Goal: Task Accomplishment & Management: Complete application form

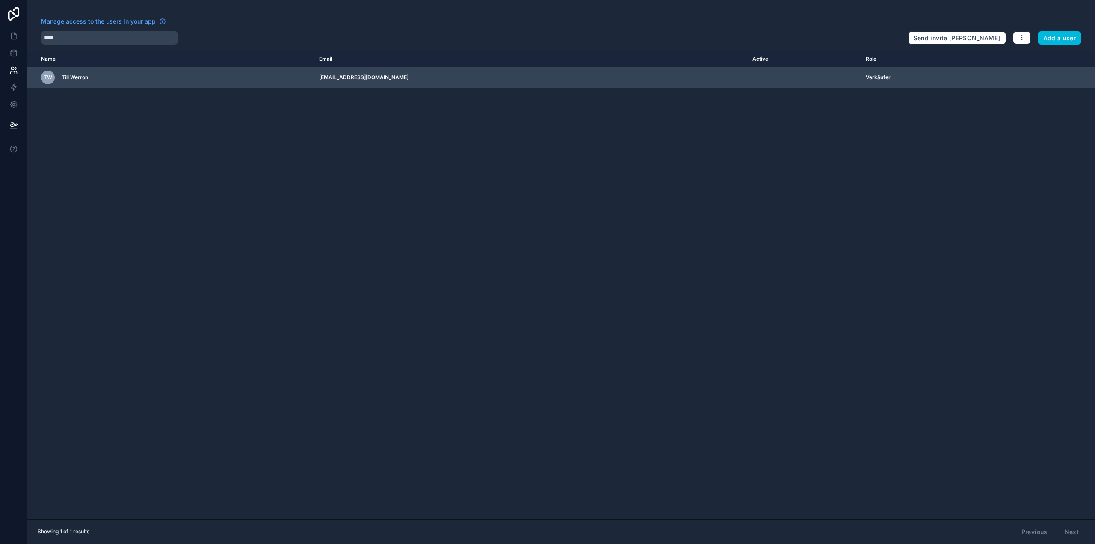
click at [0, 0] on icon "scrollable content" at bounding box center [0, 0] width 0 height 0
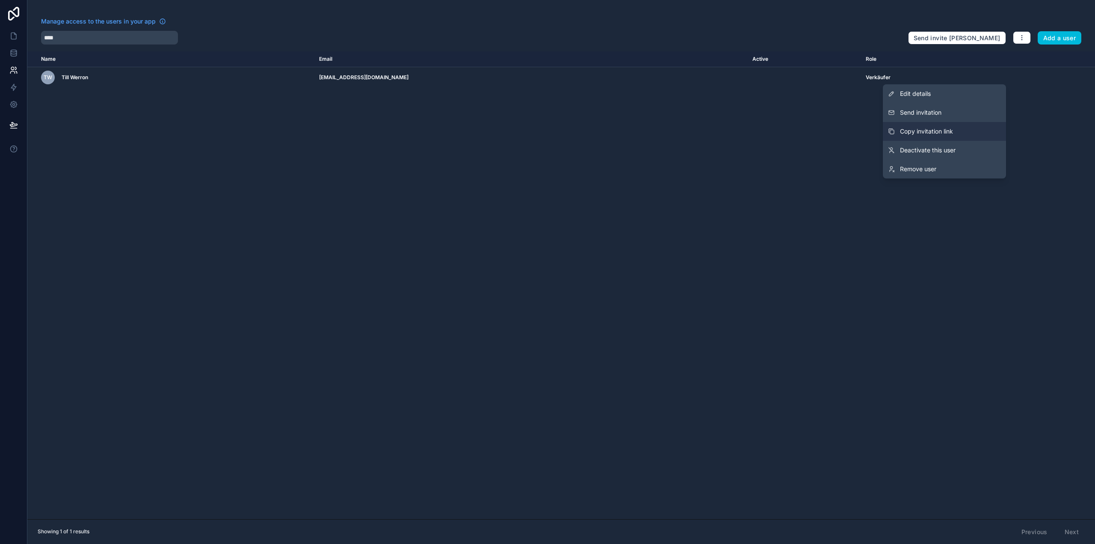
click at [971, 125] on button "Copy invitation link" at bounding box center [944, 131] width 123 height 19
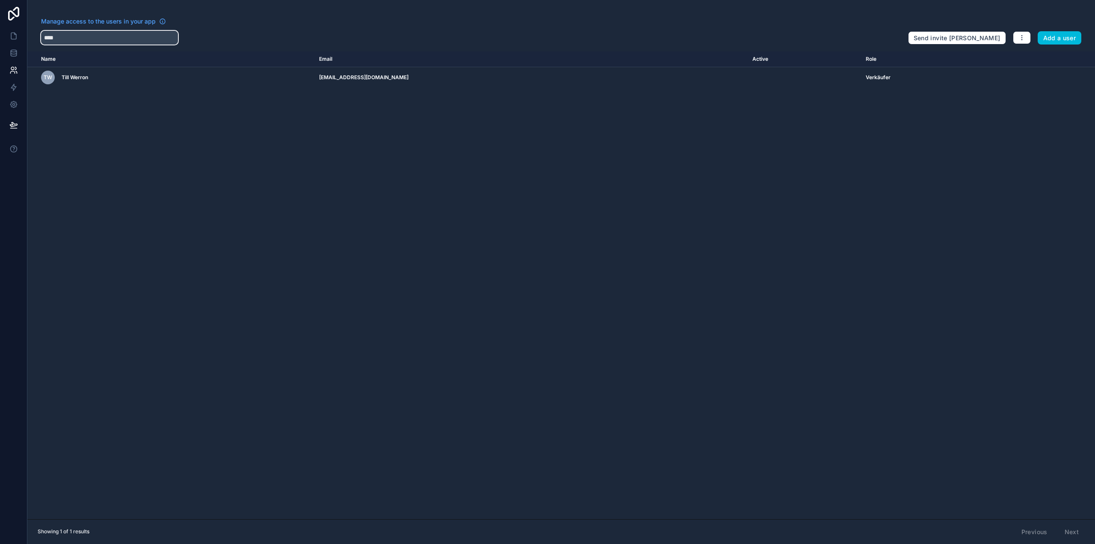
click at [171, 39] on input "****" at bounding box center [109, 38] width 137 height 14
click at [408, 145] on div "Name Email Active Role userTable.email" at bounding box center [561, 285] width 1068 height 468
click at [426, 149] on div "Name Email Active Role userTable.email" at bounding box center [561, 285] width 1068 height 468
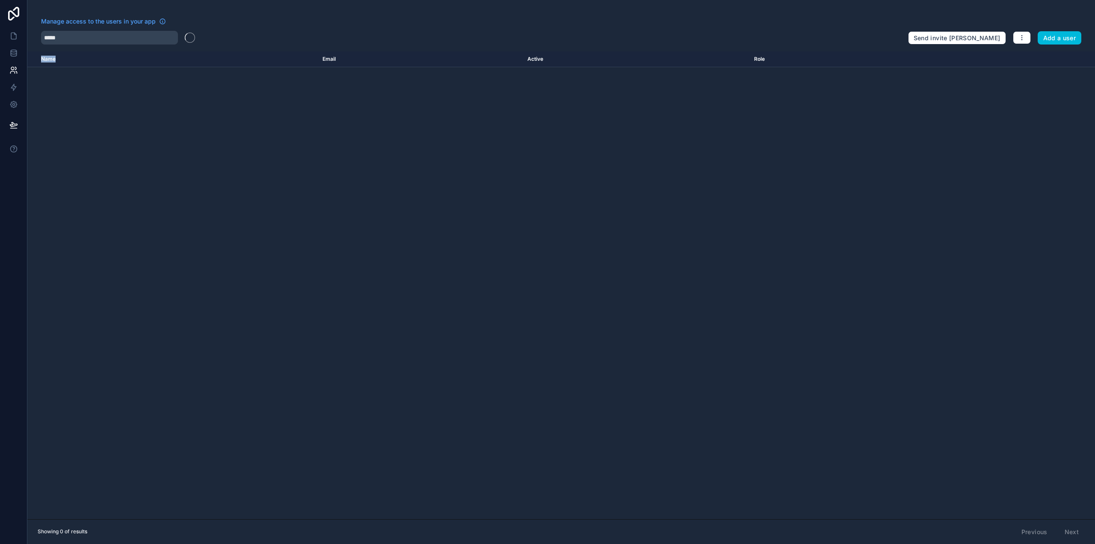
click at [426, 149] on div "Name Email Active Role userTable.email" at bounding box center [561, 285] width 1068 height 468
click at [427, 150] on div "Name Email Active Role userTable.email" at bounding box center [561, 285] width 1068 height 468
click at [159, 34] on input "*****" at bounding box center [109, 38] width 137 height 14
type input "*"
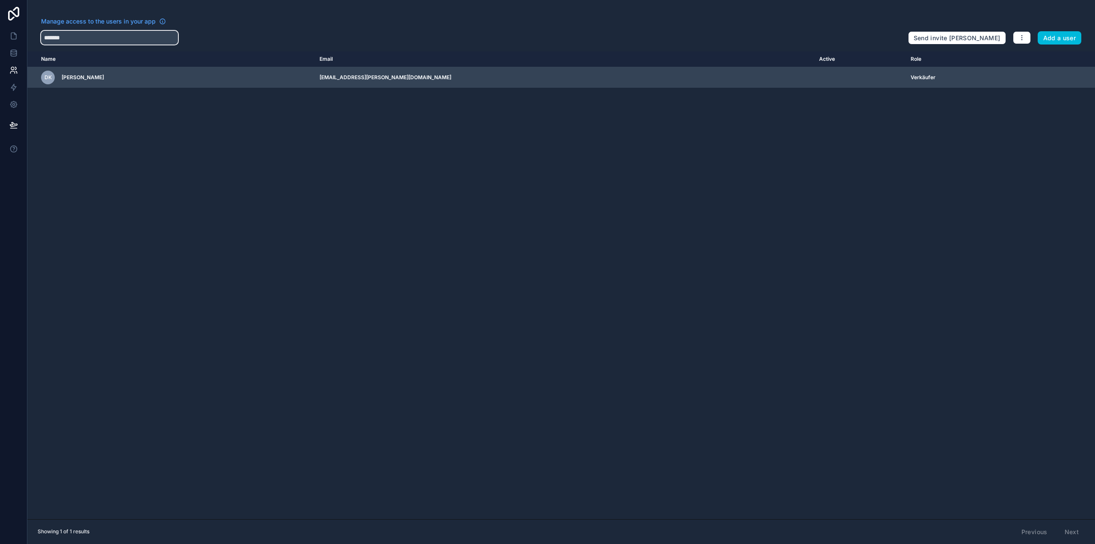
type input "*******"
click at [1029, 77] on td "scrollable content" at bounding box center [1062, 77] width 66 height 21
click at [0, 0] on icon "scrollable content" at bounding box center [0, 0] width 0 height 0
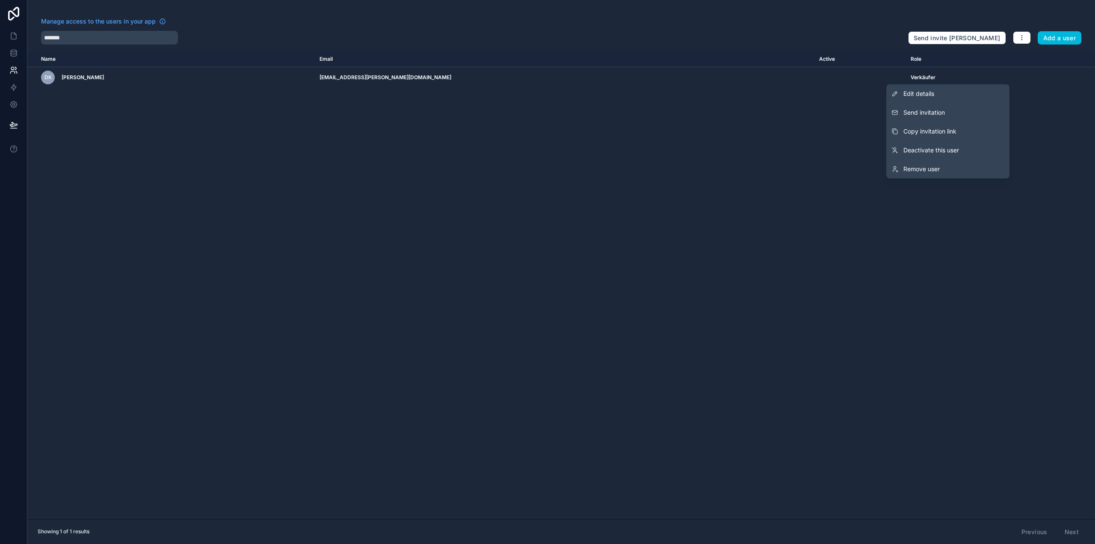
click at [968, 130] on button "Copy invitation link" at bounding box center [948, 131] width 123 height 19
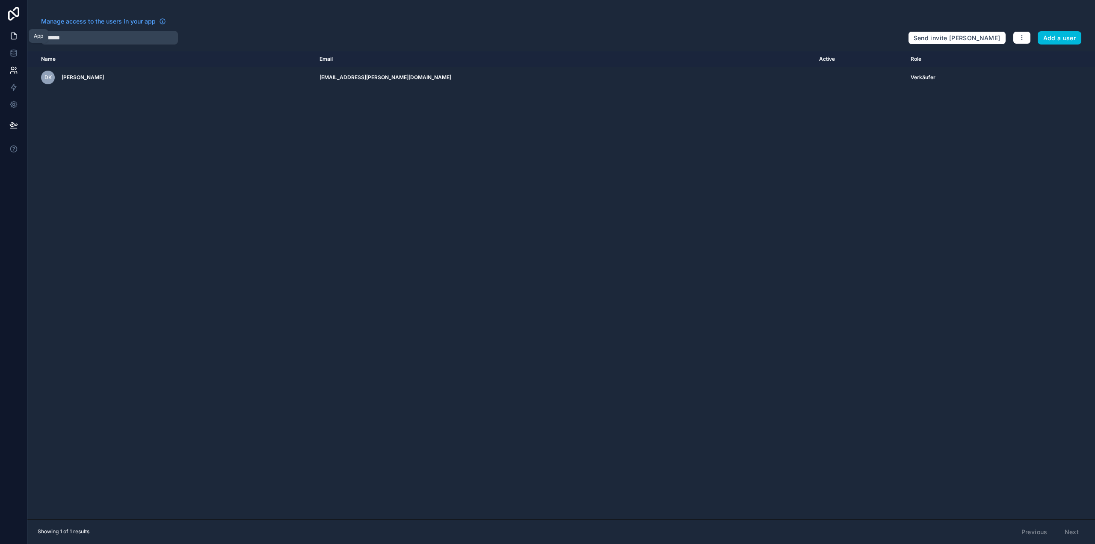
click at [15, 34] on icon at bounding box center [13, 36] width 5 height 6
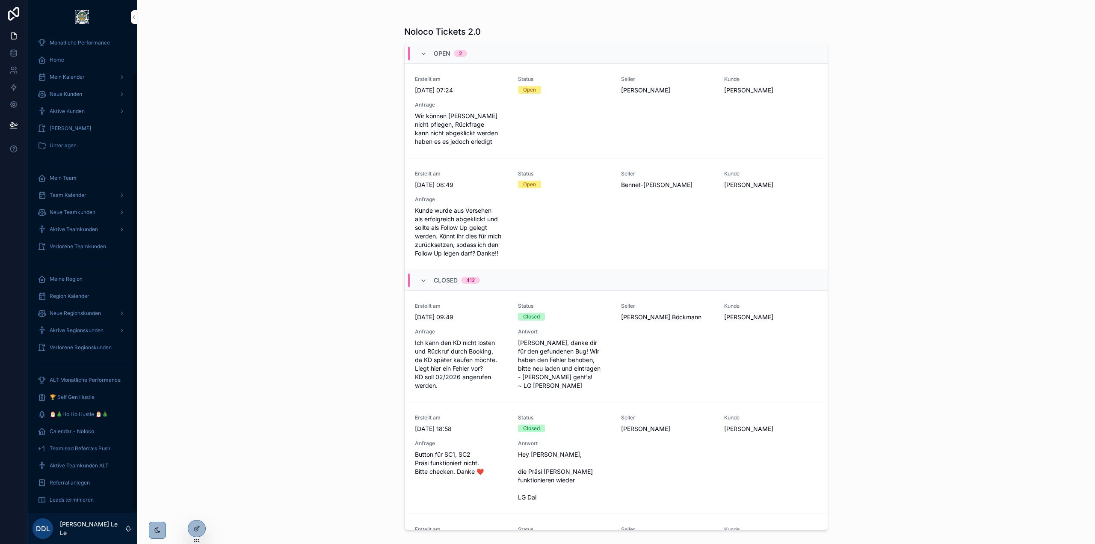
scroll to position [43, 0]
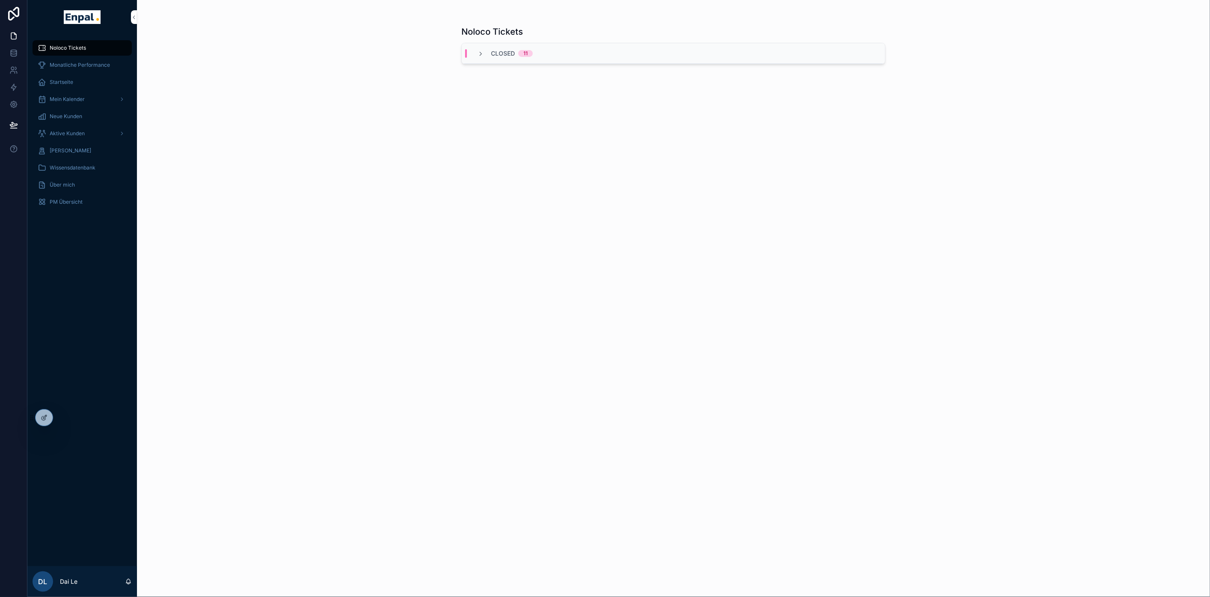
click at [73, 83] on div "Startseite" at bounding box center [82, 82] width 89 height 14
click at [76, 101] on span "Mein Kalender" at bounding box center [67, 99] width 35 height 7
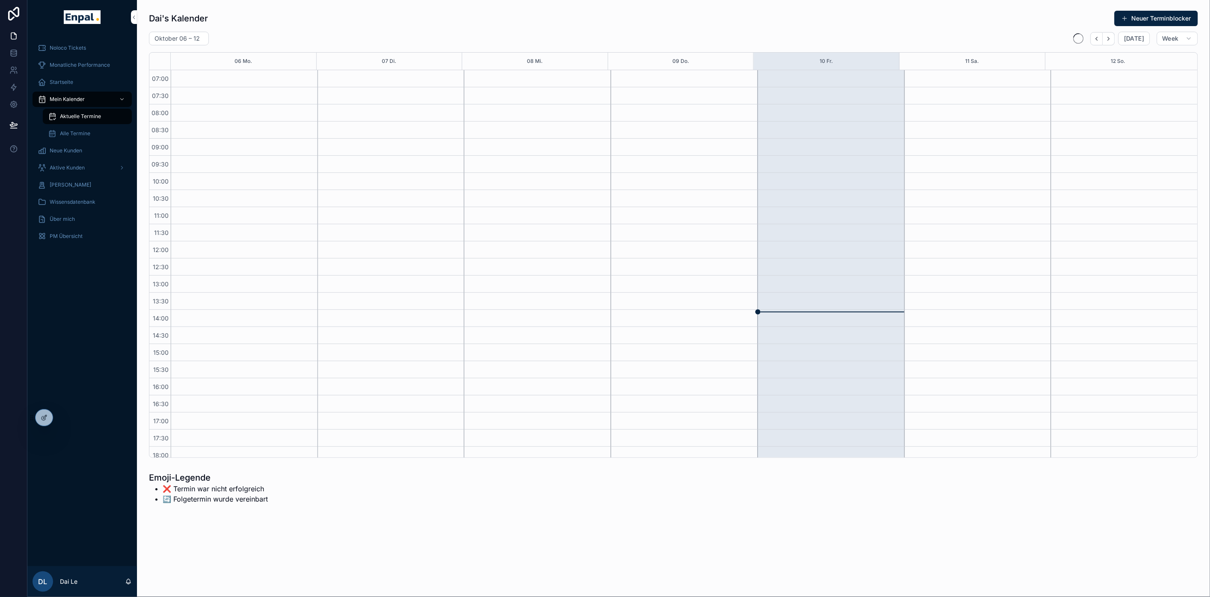
scroll to position [121, 0]
click at [71, 164] on span "Aktive Kunden" at bounding box center [67, 167] width 35 height 7
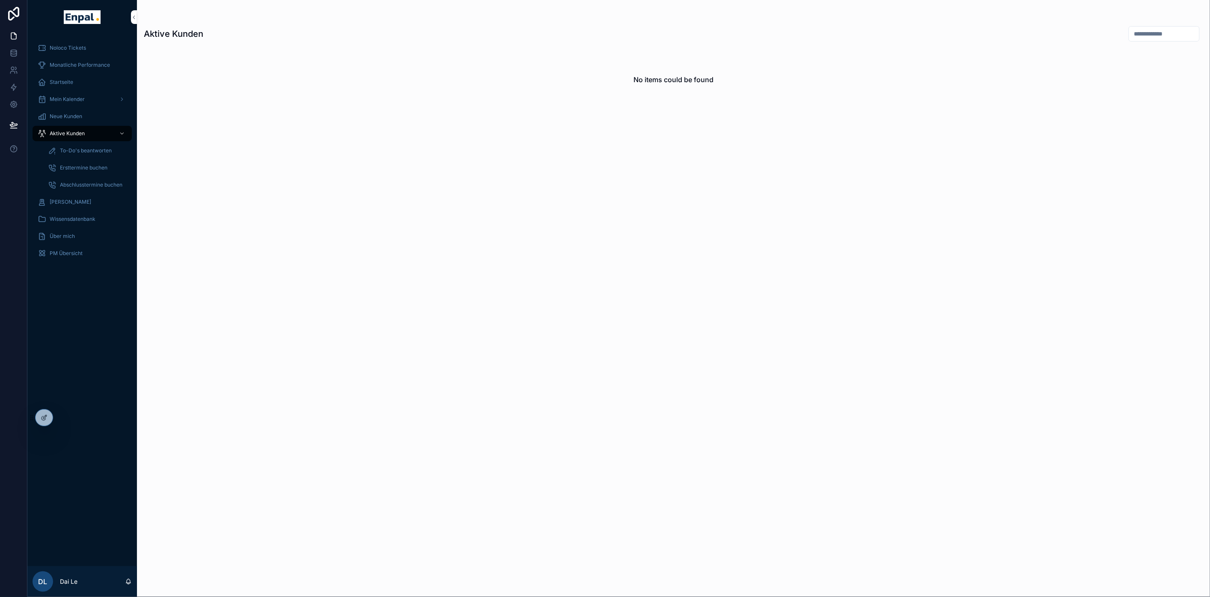
click at [0, 0] on icon at bounding box center [0, 0] width 0 height 0
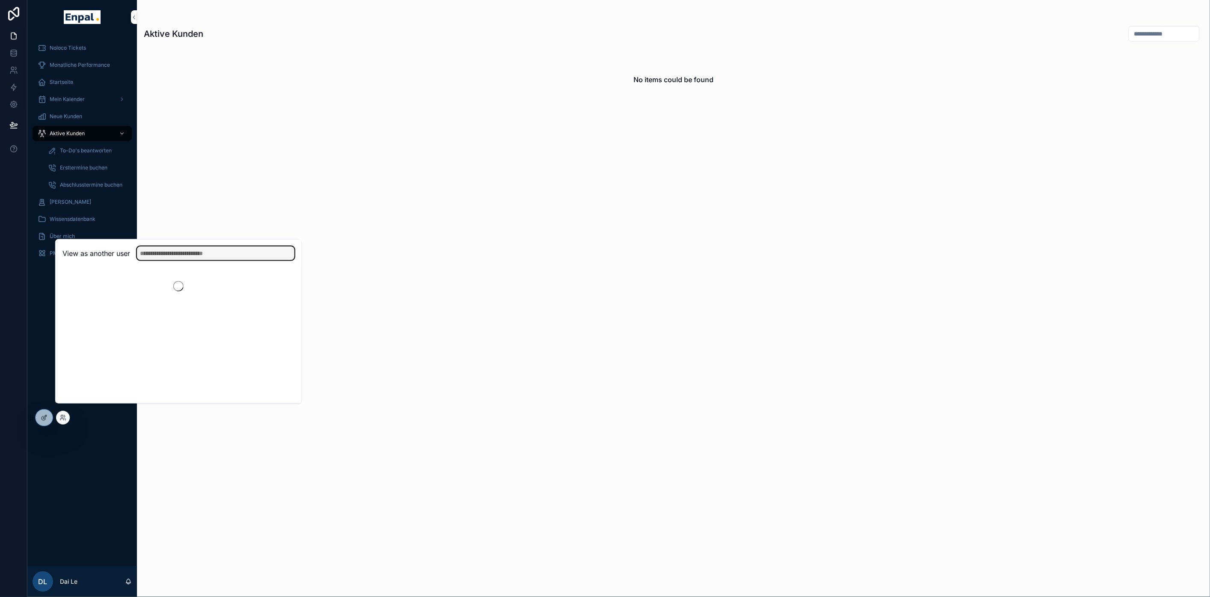
click at [191, 259] on input "text" at bounding box center [215, 253] width 157 height 14
paste input "**********"
type input "**********"
click at [0, 0] on button "Select" at bounding box center [0, 0] width 0 height 0
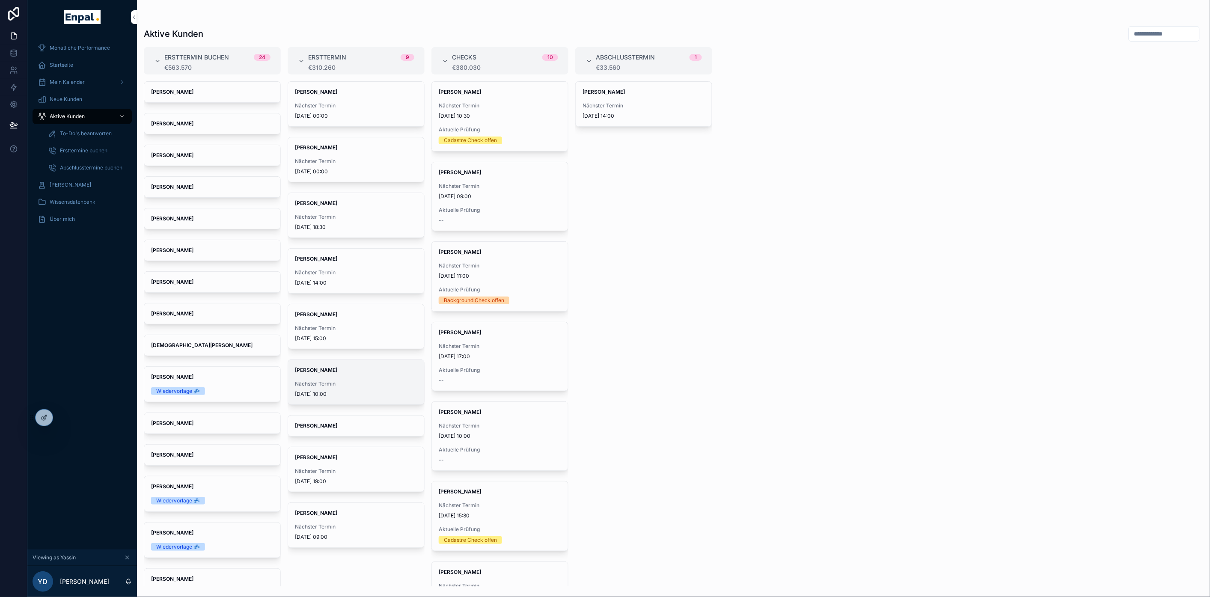
click at [347, 384] on span "Nächster Termin" at bounding box center [356, 383] width 122 height 7
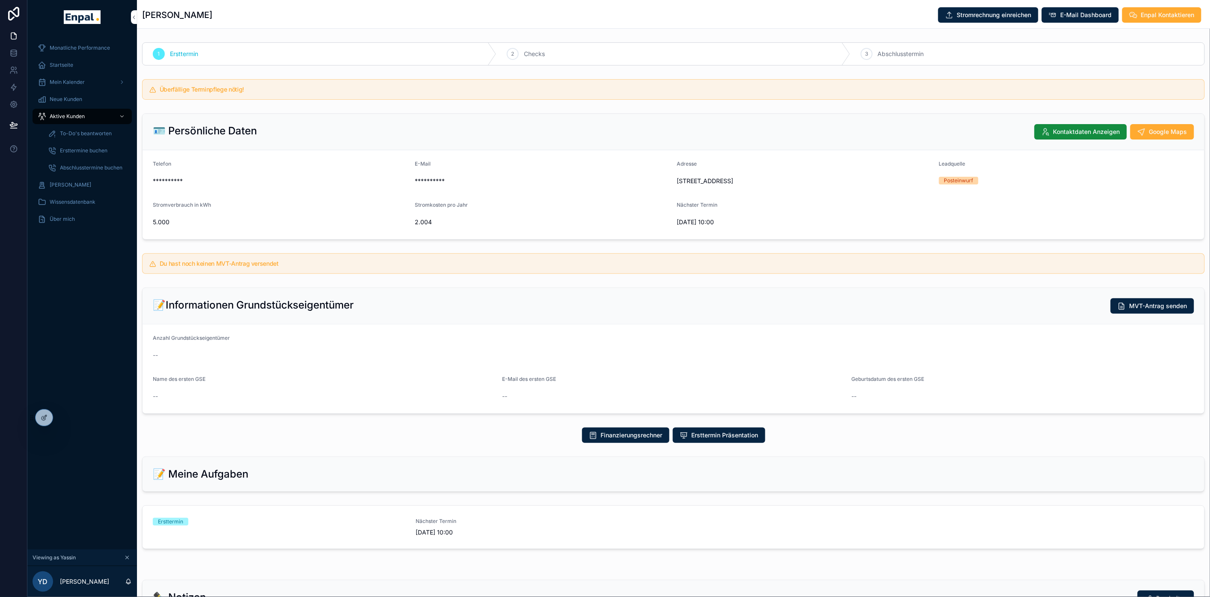
click at [700, 226] on span "10.10.2025 10:00" at bounding box center [804, 222] width 255 height 9
click at [702, 226] on span "10.10.2025 10:00" at bounding box center [804, 222] width 255 height 9
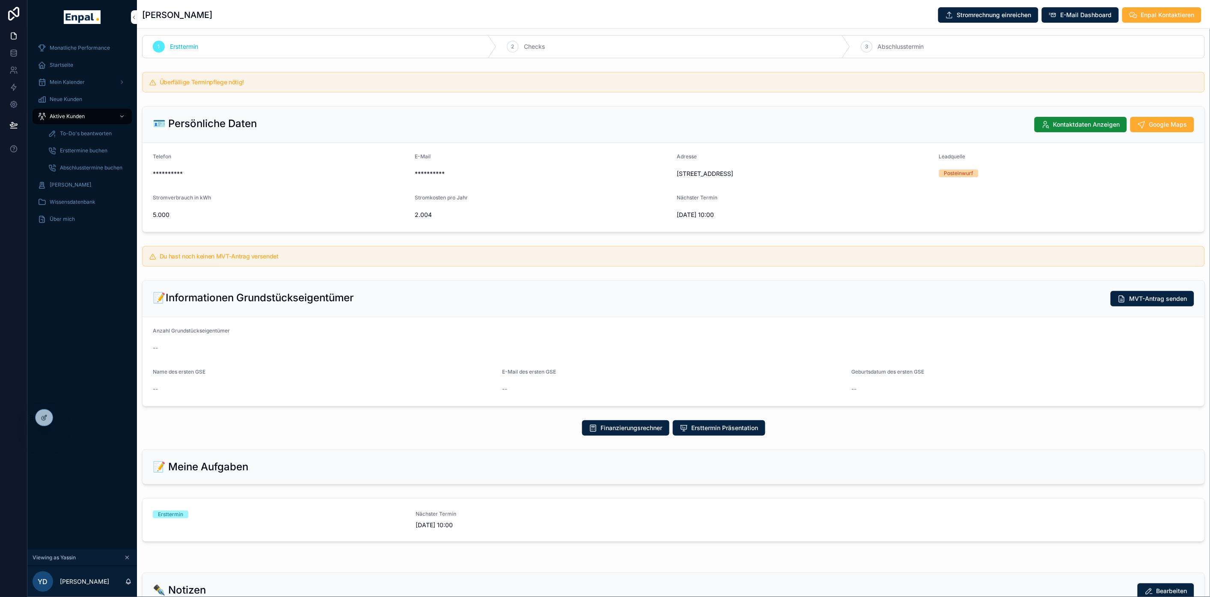
scroll to position [150, 0]
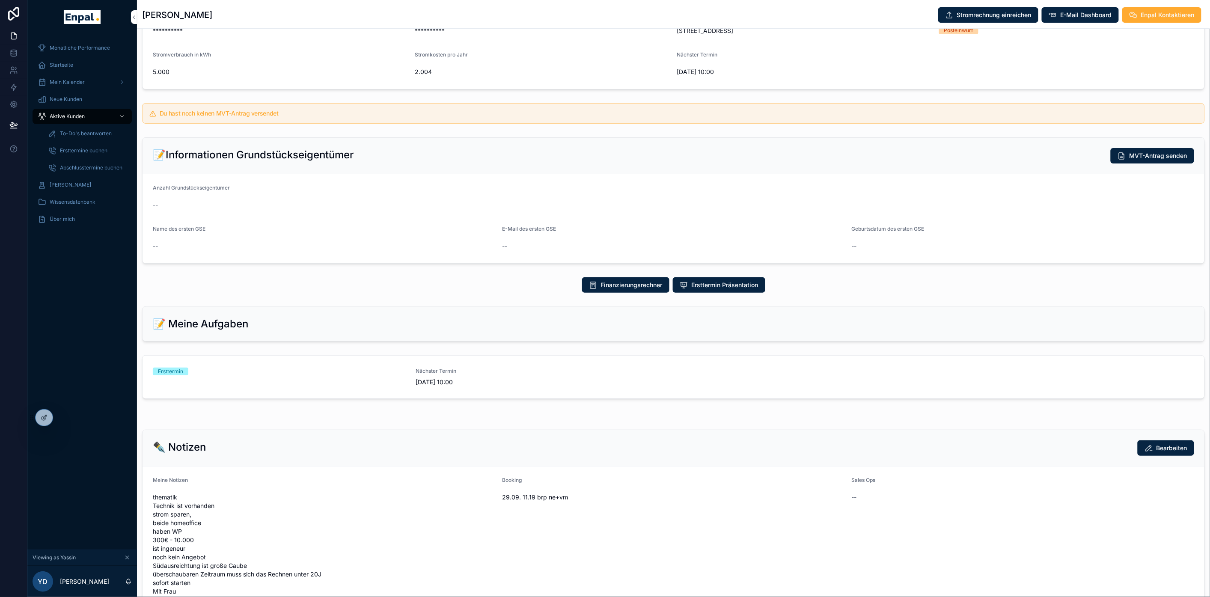
click at [378, 385] on div "Ersttermin" at bounding box center [279, 377] width 252 height 19
